Goal: Information Seeking & Learning: Learn about a topic

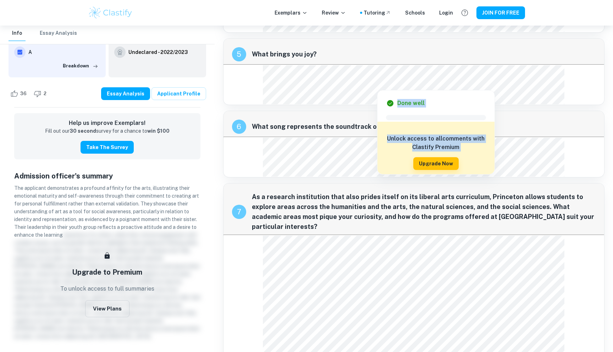
scroll to position [682, 0]
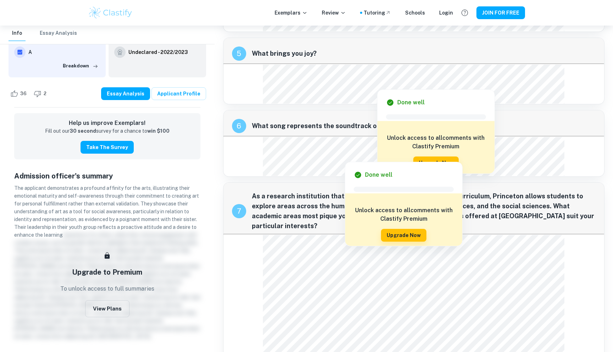
click at [346, 140] on div at bounding box center [409, 137] width 276 height 12
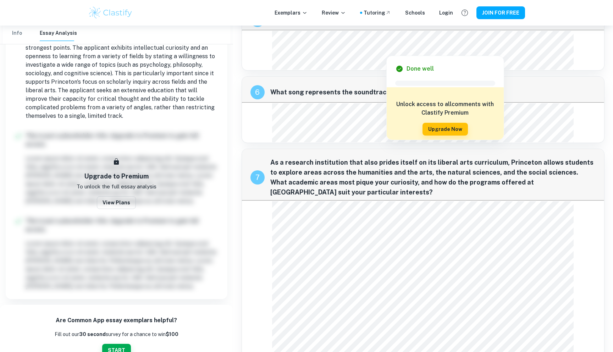
scroll to position [729, 0]
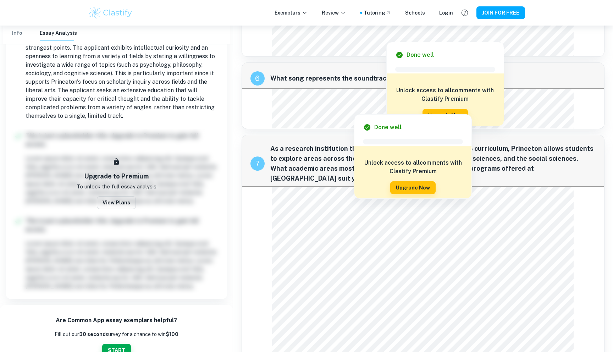
click at [342, 85] on div at bounding box center [418, 90] width 276 height 12
click at [303, 93] on div at bounding box center [414, 98] width 278 height 14
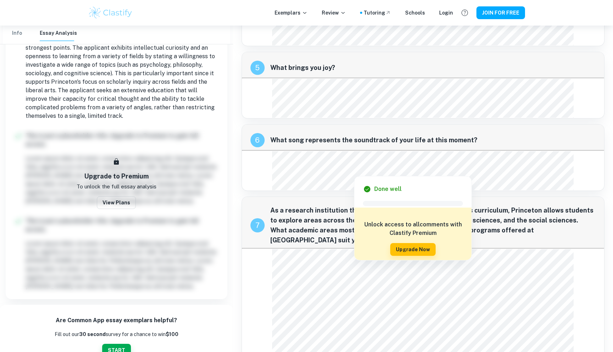
scroll to position [666, 0]
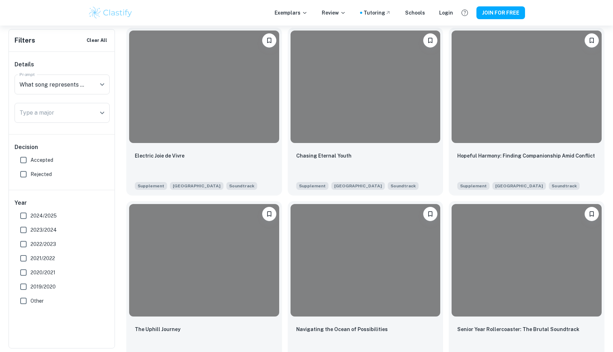
scroll to position [951, 0]
